Goal: Navigation & Orientation: Find specific page/section

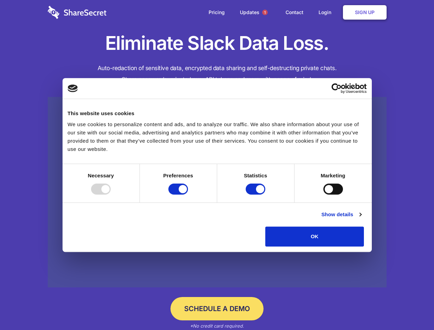
click at [111, 194] on div at bounding box center [101, 188] width 20 height 11
click at [188, 194] on input "Preferences" at bounding box center [178, 188] width 20 height 11
checkbox input "false"
click at [256, 194] on input "Statistics" at bounding box center [256, 188] width 20 height 11
checkbox input "false"
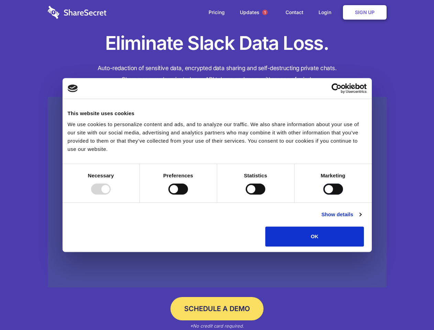
click at [323, 194] on input "Marketing" at bounding box center [333, 188] width 20 height 11
checkbox input "true"
click at [361, 218] on link "Show details" at bounding box center [341, 214] width 40 height 8
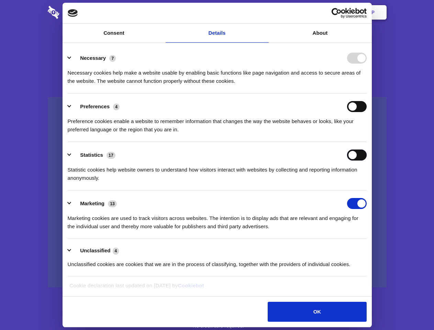
click at [370, 249] on ul "Necessary 7 Necessary cookies help make a website usable by enabling basic func…" at bounding box center [216, 161] width 305 height 232
click at [265, 12] on span "1" at bounding box center [264, 12] width 5 height 5
